Goal: Information Seeking & Learning: Find specific fact

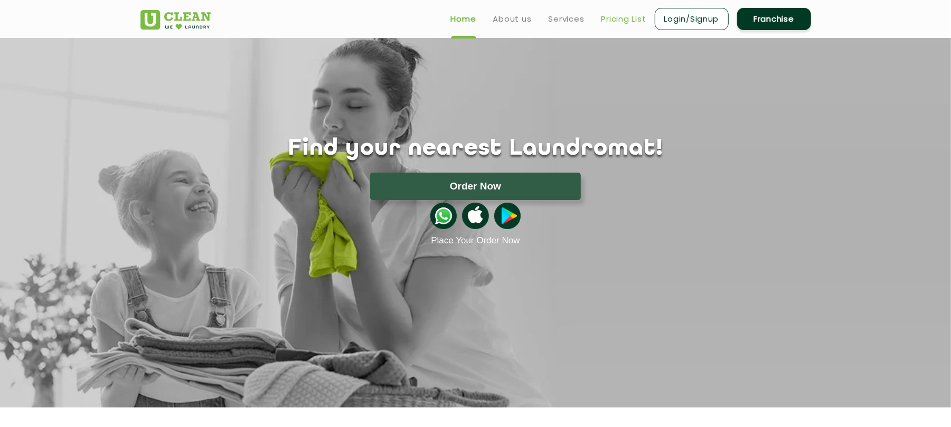
drag, startPoint x: 620, startPoint y: 17, endPoint x: 625, endPoint y: 21, distance: 6.9
click at [620, 17] on link "Pricing List" at bounding box center [623, 19] width 45 height 13
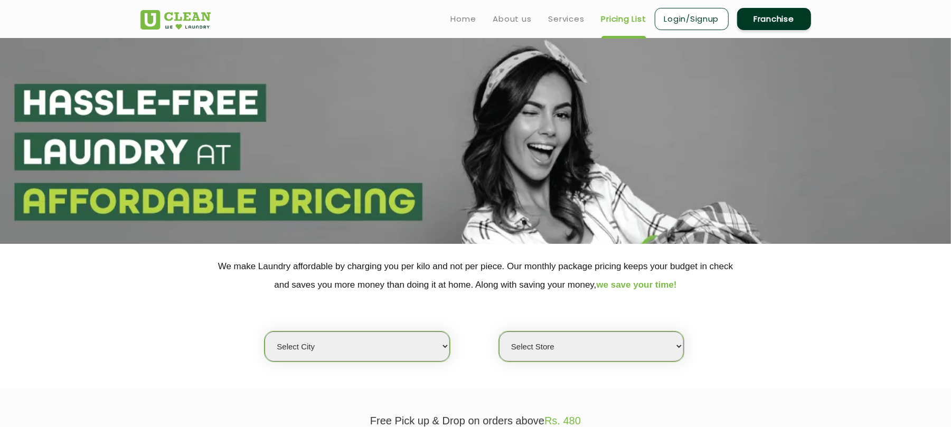
click at [438, 343] on select "Select city [GEOGRAPHIC_DATA] [GEOGRAPHIC_DATA] [GEOGRAPHIC_DATA] [GEOGRAPHIC_D…" at bounding box center [356, 346] width 185 height 30
select select "76"
click at [264, 331] on select "Select city [GEOGRAPHIC_DATA] [GEOGRAPHIC_DATA] [GEOGRAPHIC_DATA] [GEOGRAPHIC_D…" at bounding box center [356, 346] width 185 height 30
click at [606, 345] on select "Select Store UClean Patia [GEOGRAPHIC_DATA] UClean Z1 Apartment [GEOGRAPHIC_DAT…" at bounding box center [591, 346] width 185 height 30
select select "402"
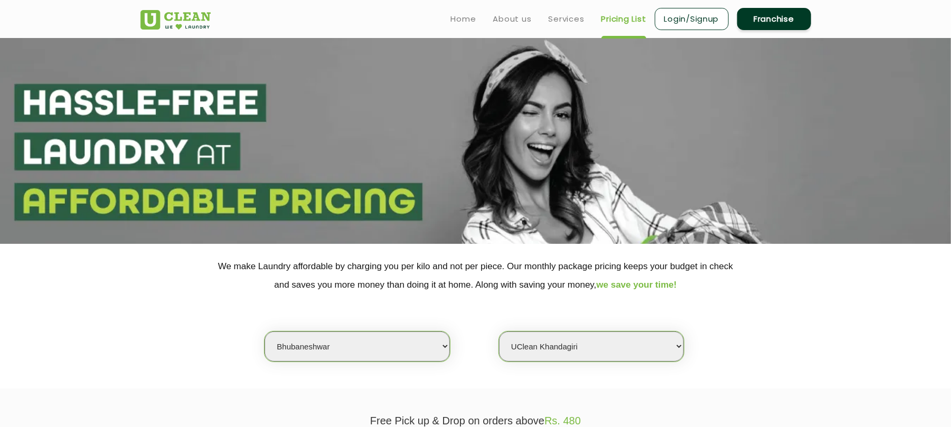
click at [499, 331] on select "Select Store UClean Patia [GEOGRAPHIC_DATA] UClean Z1 Apartment [GEOGRAPHIC_DAT…" at bounding box center [591, 346] width 185 height 30
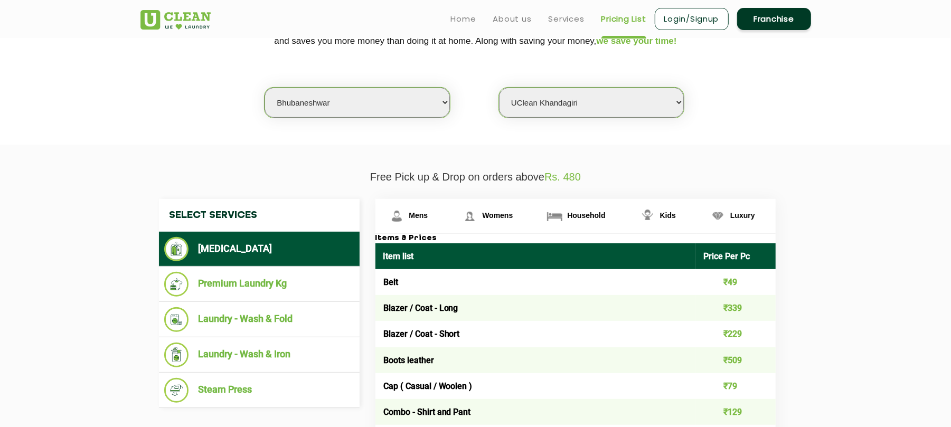
scroll to position [70, 0]
